Goal: Information Seeking & Learning: Learn about a topic

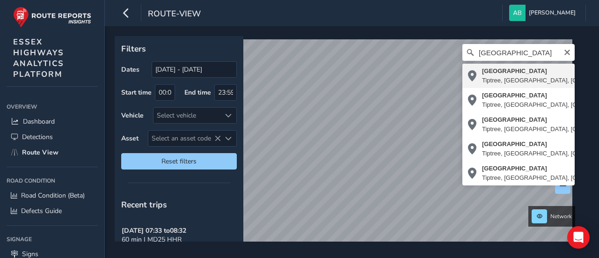
type input "[STREET_ADDRESS]"
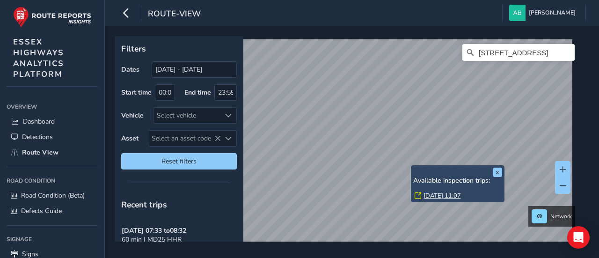
click at [418, 196] on div "x Available inspection trips: [DATE] 11:07 Filters Dates [DATE] - [DATE] Start …" at bounding box center [349, 138] width 468 height 205
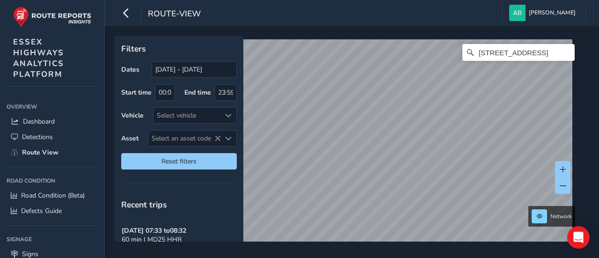
click at [443, 257] on html "route-view [PERSON_NAME] Colour Scheme: Dark Dim Light Logout Filters Dates [DA…" at bounding box center [299, 129] width 599 height 258
click at [422, 247] on div "Filters Dates [DATE] - [DATE] Start time 00:00 End time 23:59 Vehicle Select ve…" at bounding box center [352, 142] width 494 height 232
click at [228, 183] on div "Filters Dates [DATE] - [DATE] Start time 00:00 End time 23:59 Vehicle Select ve…" at bounding box center [349, 138] width 468 height 205
click at [314, 253] on div "Filters Dates [DATE] - [DATE] Start time 00:00 End time 23:59 Vehicle Select ve…" at bounding box center [352, 142] width 494 height 232
click at [329, 246] on div "Filters Dates [DATE] - [DATE] Start time 00:00 End time 23:59 Vehicle Select ve…" at bounding box center [352, 142] width 494 height 232
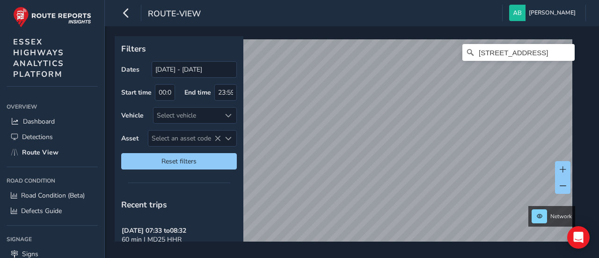
click at [418, 32] on div "Filters Dates [DATE] - [DATE] Start time 00:00 End time 23:59 Vehicle Select ve…" at bounding box center [352, 142] width 494 height 232
click at [418, 37] on div "[STREET_ADDRESS]" at bounding box center [349, 138] width 468 height 205
click at [388, 33] on div "Filters Dates [DATE] - [DATE] Start time 00:00 End time 23:59 Vehicle Select ve…" at bounding box center [352, 142] width 494 height 232
click at [376, 13] on div "route-view [PERSON_NAME] Colour Scheme: Dark Dim Light Logout Filters Dates [DA…" at bounding box center [352, 129] width 494 height 258
click at [228, 93] on div "Filters Dates [DATE] - [DATE] Start time 00:00 End time 23:59 Vehicle Select ve…" at bounding box center [349, 138] width 468 height 205
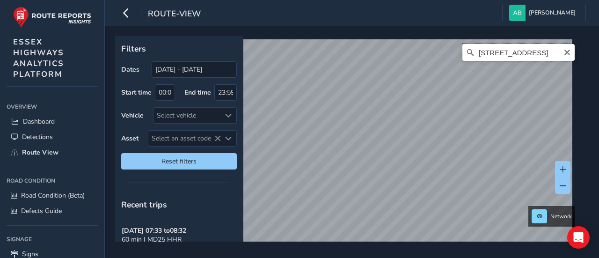
click at [496, 55] on input "[STREET_ADDRESS]" at bounding box center [518, 52] width 112 height 17
click at [564, 50] on icon "Clear" at bounding box center [567, 53] width 6 height 6
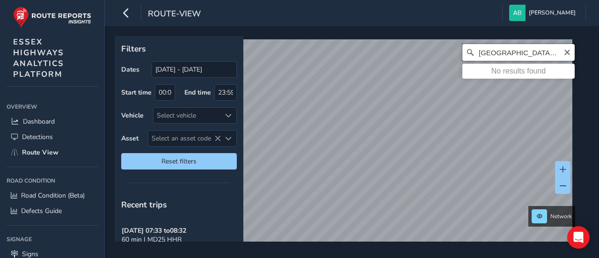
click at [539, 56] on input "[GEOGRAPHIC_DATA], [GEOGRAPHIC_DATA]" at bounding box center [518, 52] width 112 height 17
click at [542, 56] on input "[GEOGRAPHIC_DATA], [GEOGRAPHIC_DATA]" at bounding box center [518, 52] width 112 height 17
click at [536, 50] on input "[GEOGRAPHIC_DATA], tip" at bounding box center [518, 52] width 112 height 17
type input "w"
type input "pennysyvalian lane"
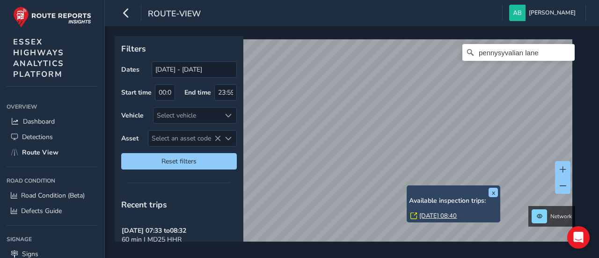
click at [367, 242] on div "x Available inspection trips: [DATE] 08:40 Filters Dates [DATE] - [DATE] Start …" at bounding box center [352, 142] width 494 height 232
click at [374, 247] on div "x Available inspection trips: [DATE] 08:40 Filters Dates [DATE] - [DATE] Start …" at bounding box center [352, 142] width 494 height 232
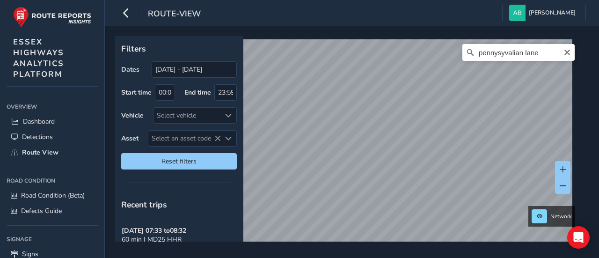
click at [468, 59] on div "pennysyvalian lane No results found" at bounding box center [349, 145] width 462 height 213
click at [203, 163] on span "Reset filters" at bounding box center [179, 161] width 102 height 9
type input "[DATE] - [DATE]"
click at [541, 53] on input "pennysyvalian lane" at bounding box center [518, 52] width 112 height 17
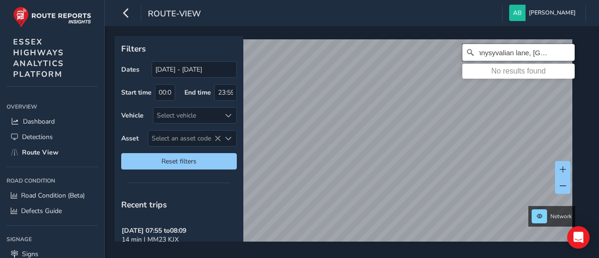
scroll to position [0, 16]
type input "pennysyvalian lane, [GEOGRAPHIC_DATA]"
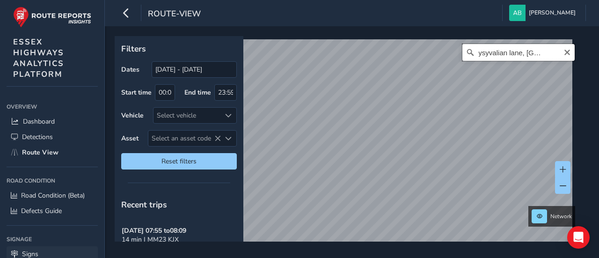
scroll to position [0, 0]
click at [564, 53] on icon "Clear" at bounding box center [567, 52] width 7 height 7
click at [484, 53] on input "Search" at bounding box center [518, 52] width 112 height 17
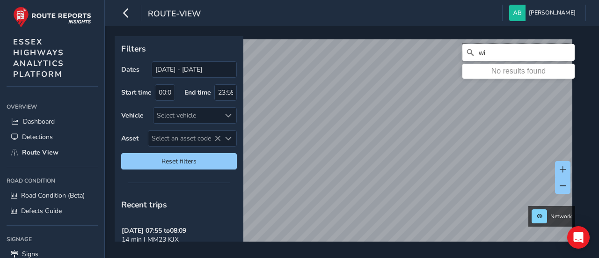
type input "w"
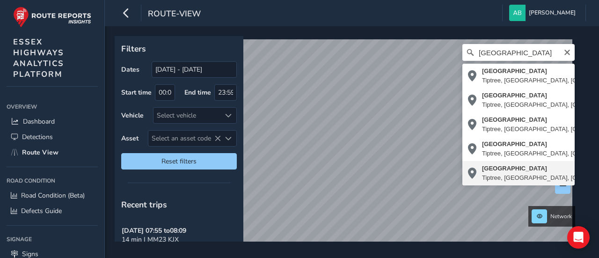
type input "[STREET_ADDRESS]"
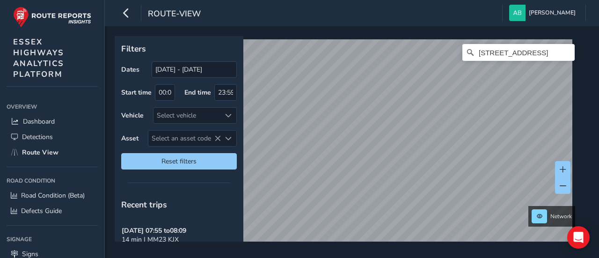
click at [358, 245] on div "Filters Dates [DATE] - [DATE] Start time 00:00 End time 23:59 Vehicle Select ve…" at bounding box center [352, 142] width 494 height 232
click at [370, 257] on html "route-view [PERSON_NAME] Colour Scheme: Dark Dim Light Logout Filters Dates [DA…" at bounding box center [299, 129] width 599 height 258
click at [349, 257] on html "route-view [PERSON_NAME] Colour Scheme: Dark Dim Light Logout Filters Dates [DA…" at bounding box center [299, 129] width 599 height 258
click at [363, 257] on html "route-view [PERSON_NAME] Colour Scheme: Dark Dim Light Logout Filters Dates [DA…" at bounding box center [299, 129] width 599 height 258
click at [165, 157] on span "Reset filters" at bounding box center [179, 161] width 102 height 9
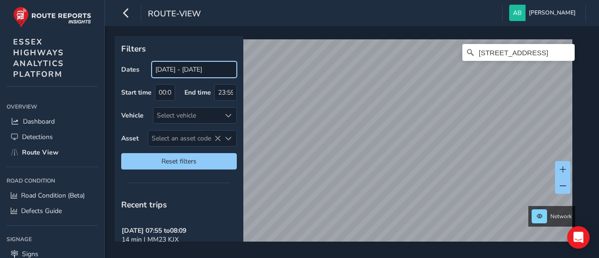
click at [183, 70] on input "[DATE] - [DATE]" at bounding box center [194, 69] width 85 height 16
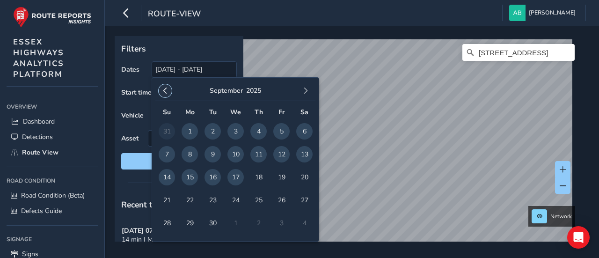
click at [163, 91] on span "button" at bounding box center [165, 91] width 7 height 7
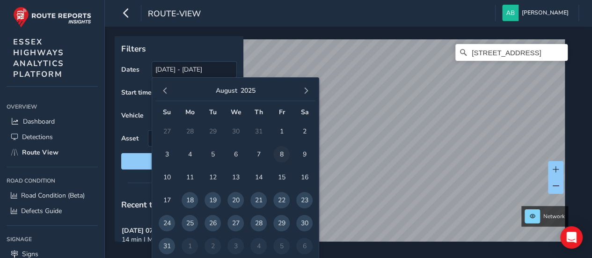
click at [282, 154] on span "8" at bounding box center [281, 154] width 16 height 16
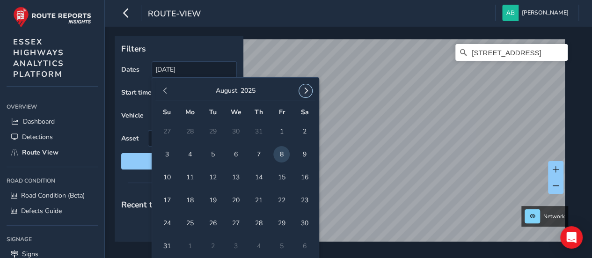
click at [305, 88] on span "button" at bounding box center [305, 91] width 7 height 7
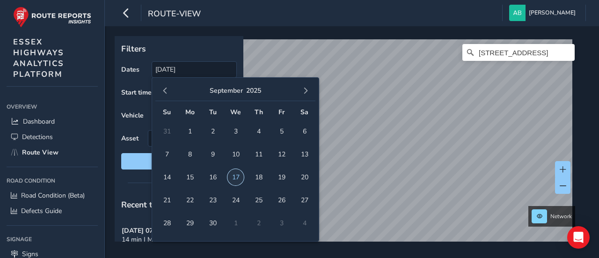
click at [234, 175] on span "17" at bounding box center [235, 177] width 16 height 16
type input "[DATE] - [DATE]"
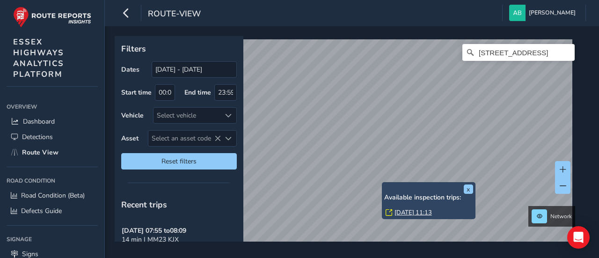
click at [383, 184] on div "x Available inspection trips: [DATE] 11:13" at bounding box center [429, 200] width 94 height 37
